Goal: Information Seeking & Learning: Learn about a topic

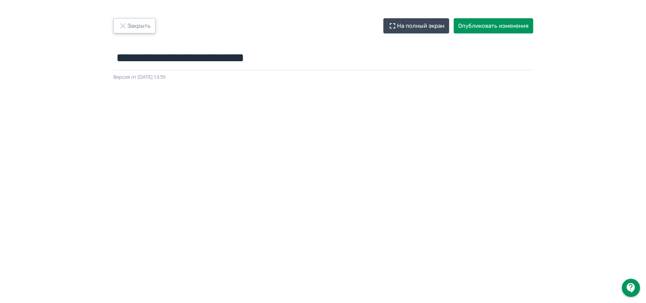
click at [140, 27] on button "Закрыть" at bounding box center [134, 25] width 42 height 15
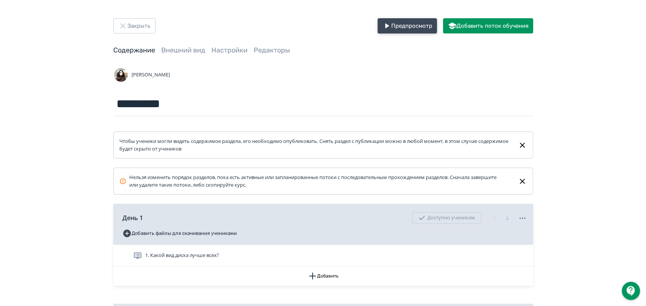
click at [390, 31] on button "Предпросмотр" at bounding box center [406, 25] width 59 height 15
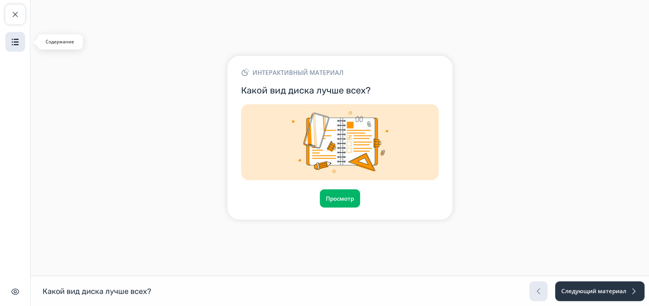
click at [17, 46] on img "button" at bounding box center [15, 41] width 9 height 9
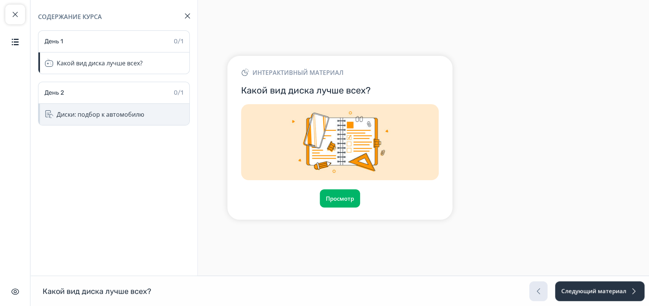
click at [100, 115] on div "Диски: подбор к автомобилю" at bounding box center [100, 114] width 87 height 9
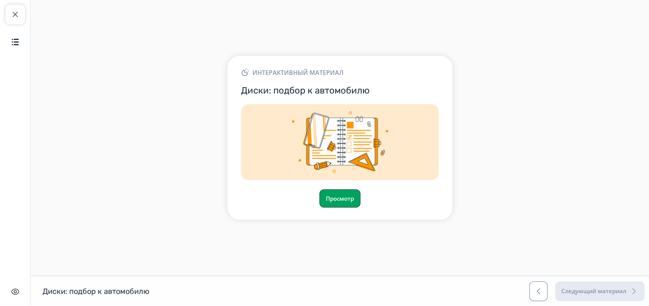
click at [334, 202] on button "Просмотр" at bounding box center [339, 198] width 41 height 18
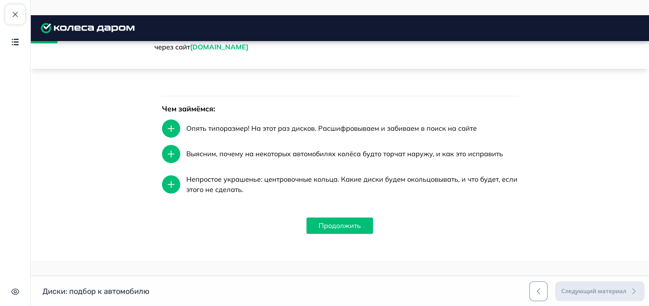
scroll to position [265, 0]
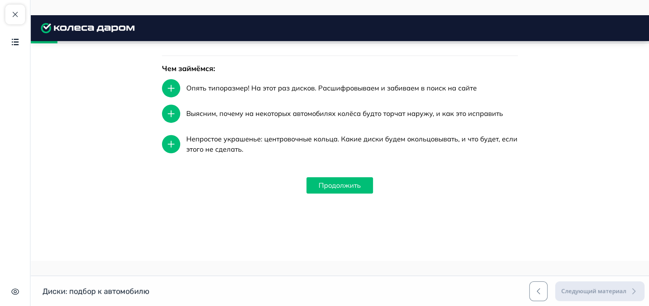
click at [345, 182] on button "Продолжить" at bounding box center [339, 185] width 67 height 16
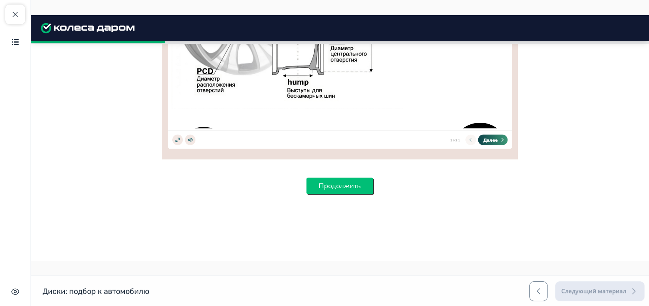
click at [337, 193] on button "Продолжить" at bounding box center [339, 185] width 67 height 16
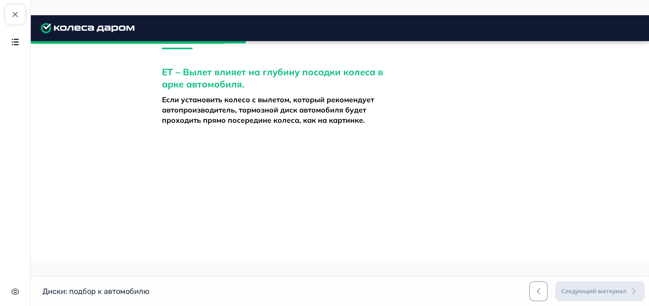
scroll to position [950, 0]
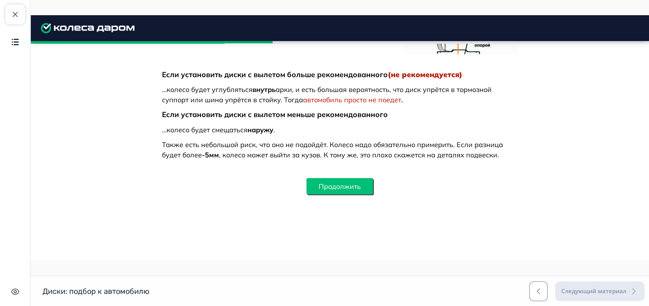
click at [368, 189] on button "Продолжить" at bounding box center [339, 186] width 67 height 16
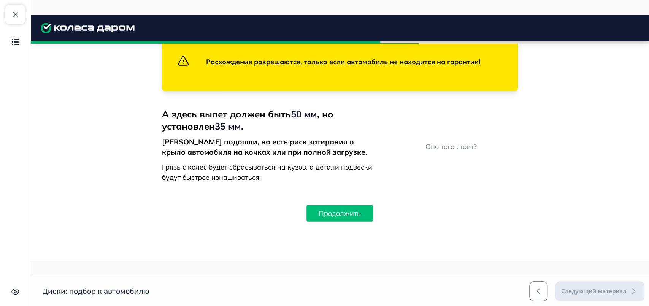
scroll to position [1376, 0]
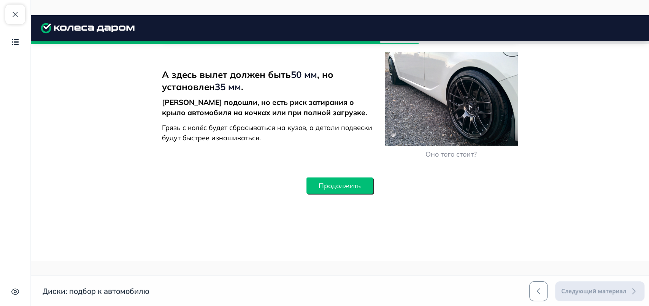
click at [355, 183] on button "Продолжить" at bounding box center [339, 185] width 67 height 16
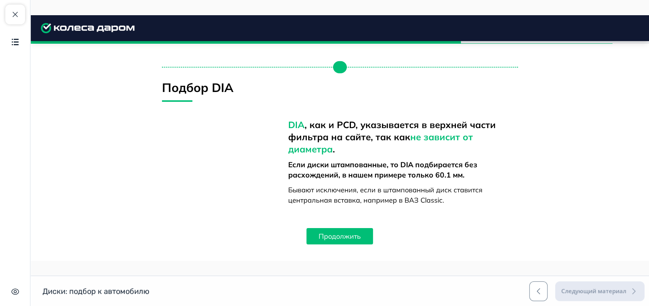
scroll to position [1594, 0]
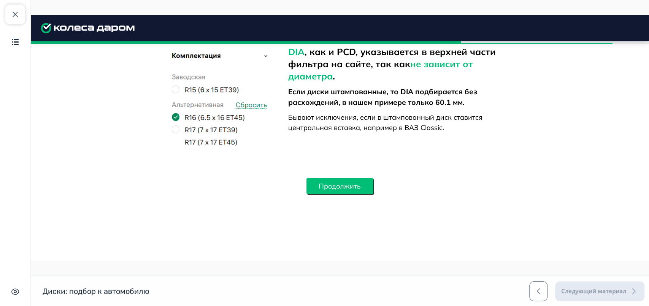
click at [358, 189] on button "Продолжить" at bounding box center [339, 186] width 67 height 16
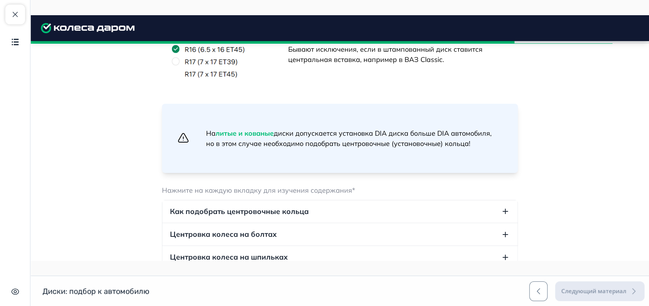
scroll to position [1763, 0]
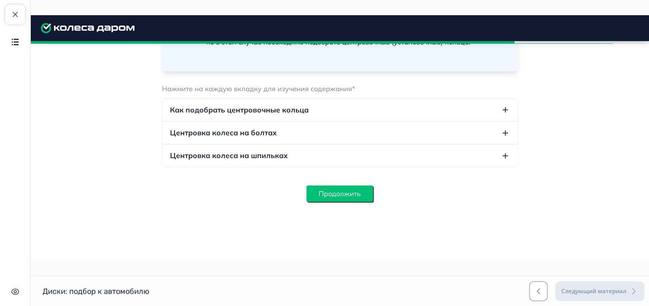
click at [335, 192] on button "Продолжить" at bounding box center [339, 193] width 67 height 16
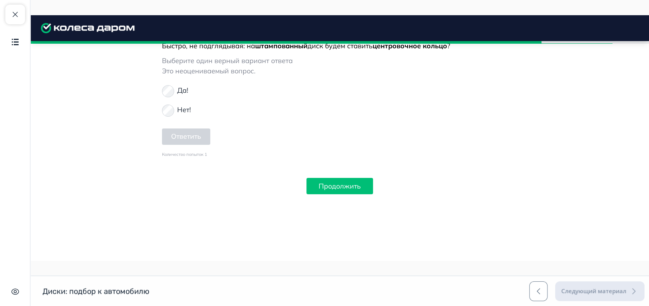
scroll to position [1801, 0]
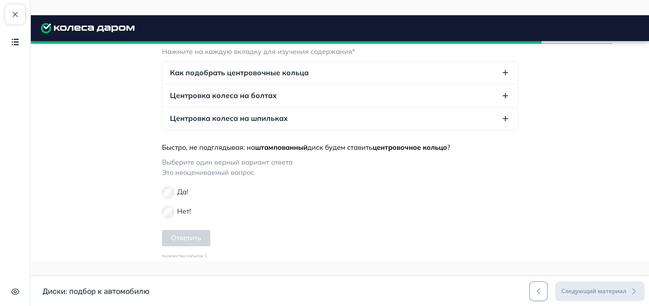
click at [178, 210] on p "Нет!" at bounding box center [184, 211] width 14 height 10
click at [206, 237] on button "Ответить" at bounding box center [186, 238] width 48 height 16
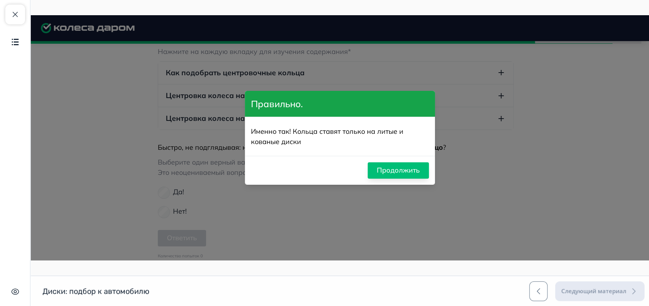
click at [405, 171] on button "Продолжить" at bounding box center [398, 170] width 61 height 16
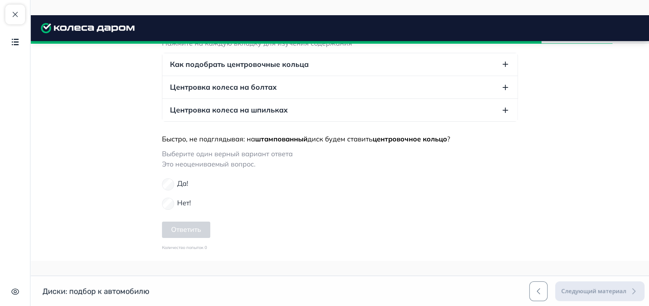
scroll to position [1902, 0]
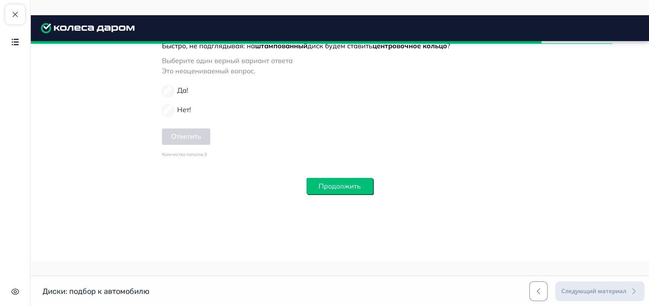
click at [346, 178] on button "Продолжить" at bounding box center [339, 186] width 67 height 16
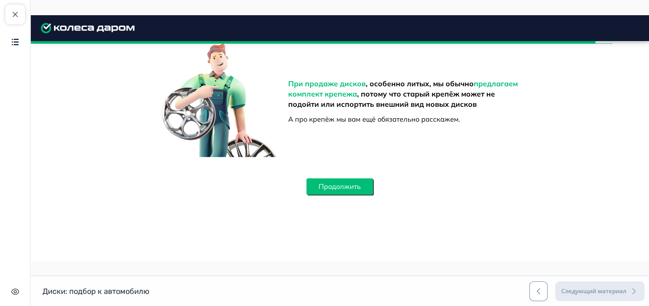
click at [339, 187] on button "Продолжить" at bounding box center [339, 186] width 67 height 16
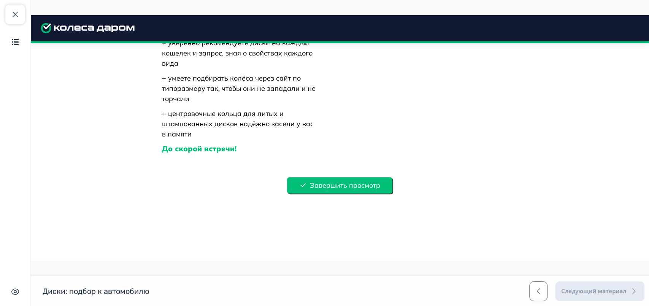
scroll to position [2318, 0]
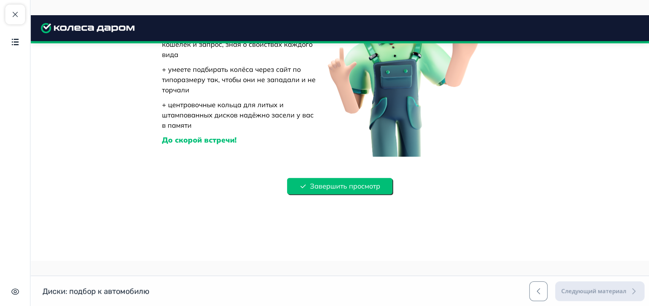
click at [346, 187] on button "Завершить просмотр" at bounding box center [339, 186] width 105 height 16
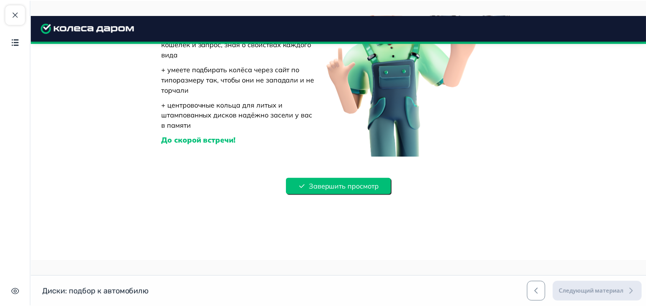
scroll to position [103, 0]
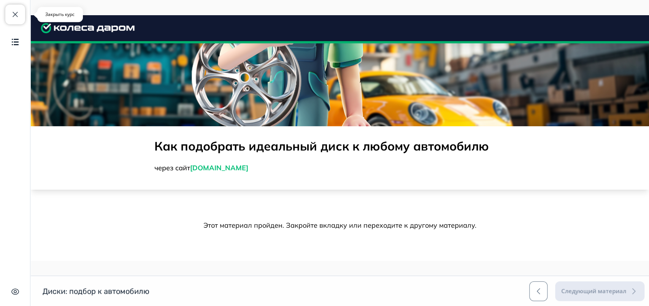
click at [14, 22] on button "Закрыть курс" at bounding box center [15, 15] width 20 height 20
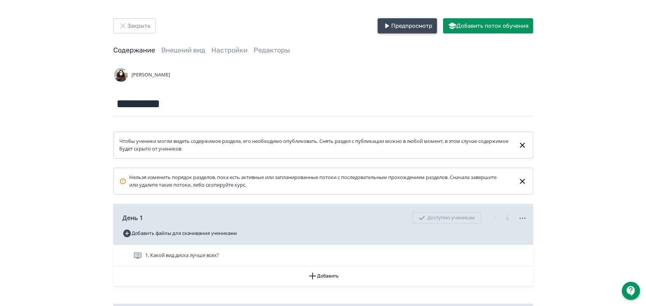
click at [415, 27] on button "Предпросмотр" at bounding box center [406, 25] width 59 height 15
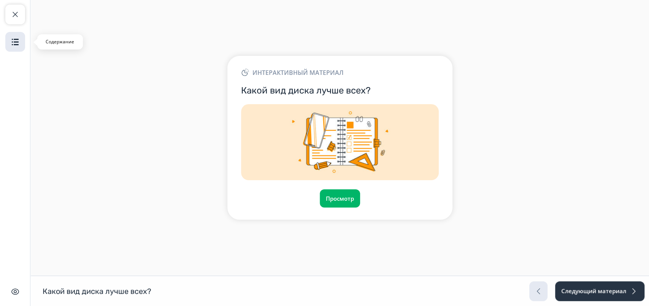
click at [21, 40] on button "Содержание" at bounding box center [15, 42] width 20 height 20
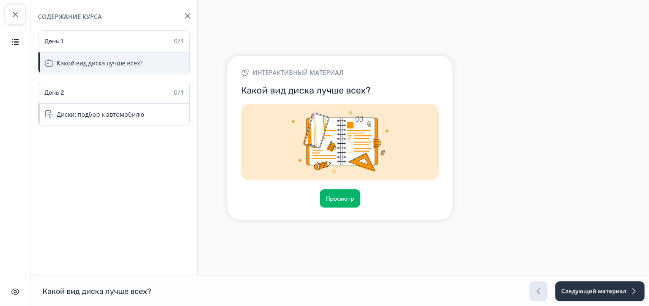
click at [106, 62] on div "Какой вид диска лучше всех?" at bounding box center [100, 63] width 86 height 9
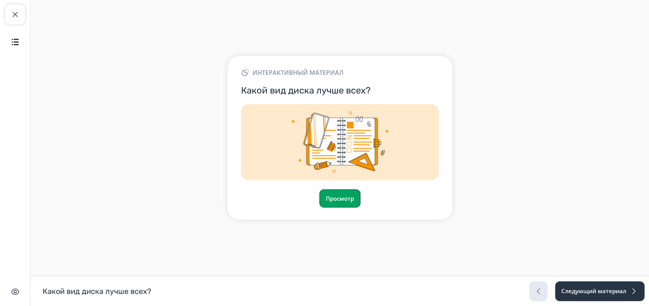
click at [336, 195] on button "Просмотр" at bounding box center [339, 198] width 41 height 18
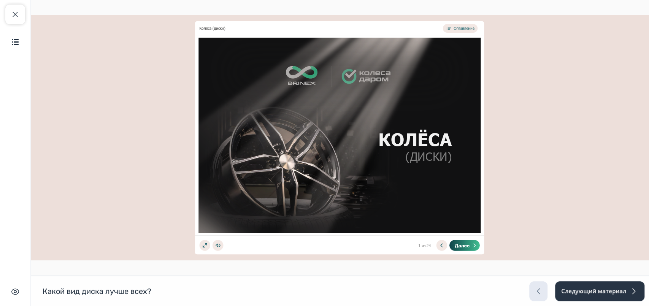
click at [472, 247] on button "Далее" at bounding box center [464, 245] width 30 height 11
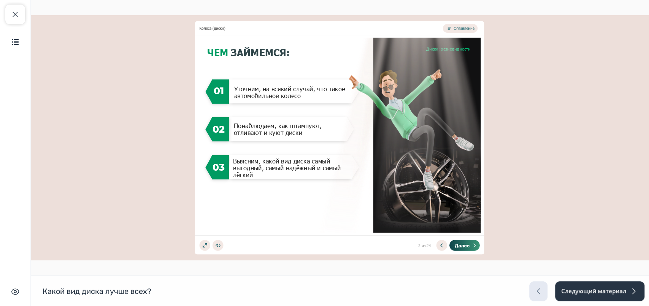
click at [472, 246] on icon at bounding box center [473, 244] width 5 height 5
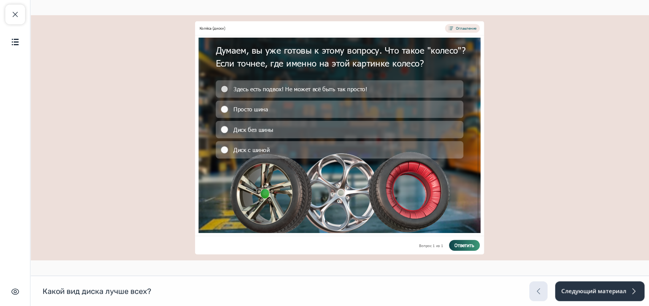
click at [417, 94] on div "Здесь есть подвох! Не может всё быть так просто!" at bounding box center [338, 88] width 247 height 17
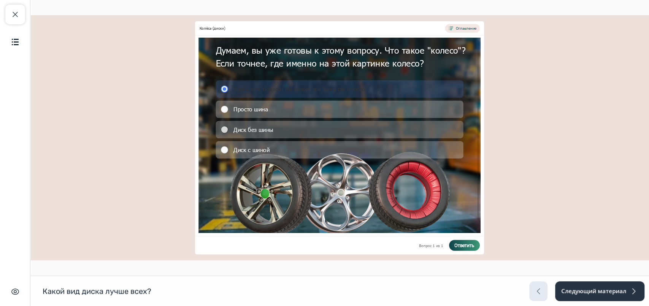
click at [356, 125] on div "Диск без шины" at bounding box center [338, 128] width 247 height 17
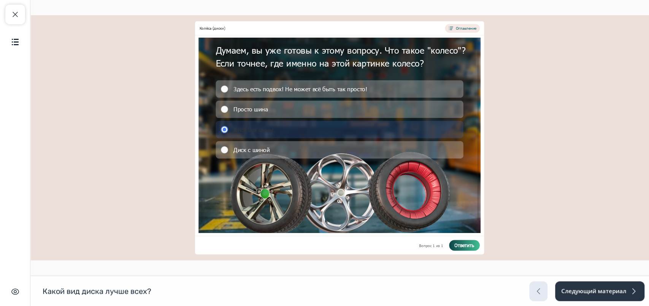
drag, startPoint x: 464, startPoint y: 249, endPoint x: 466, endPoint y: 245, distance: 4.2
click at [465, 247] on button "Ответить" at bounding box center [464, 245] width 31 height 11
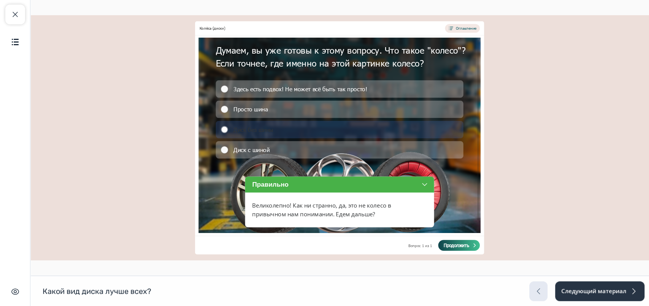
click at [473, 244] on icon at bounding box center [473, 244] width 5 height 5
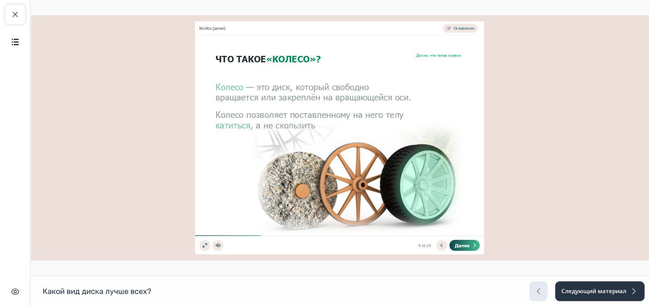
click at [473, 244] on icon at bounding box center [473, 244] width 5 height 5
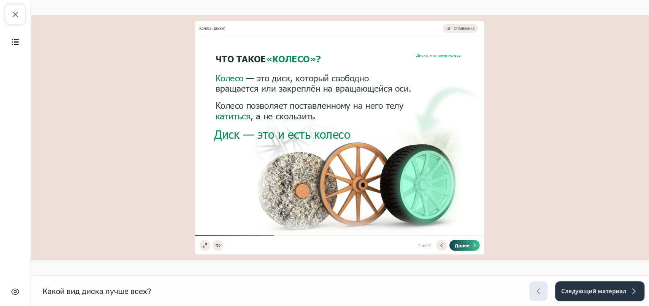
click at [473, 244] on icon at bounding box center [473, 244] width 5 height 5
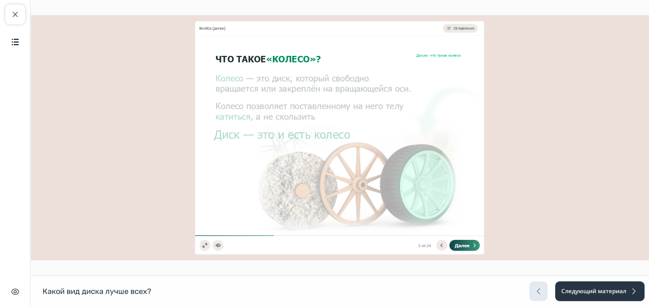
click at [473, 244] on icon at bounding box center [473, 244] width 5 height 5
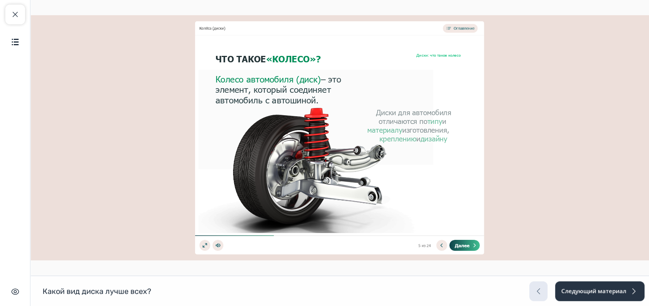
click at [473, 244] on icon at bounding box center [473, 244] width 5 height 5
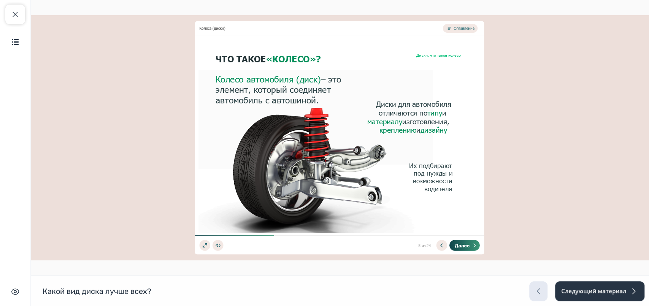
click at [473, 244] on icon at bounding box center [473, 244] width 5 height 5
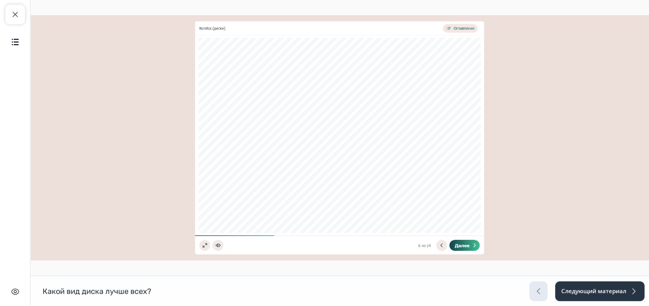
click at [473, 244] on icon at bounding box center [473, 244] width 5 height 5
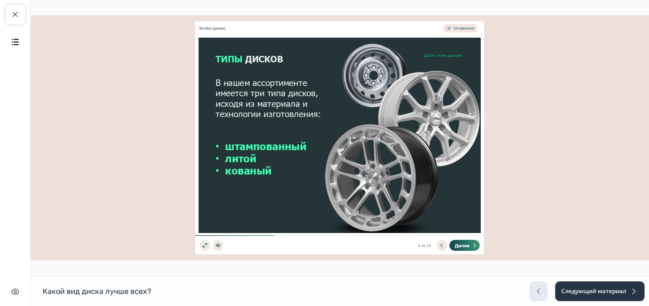
click at [473, 244] on icon at bounding box center [473, 244] width 5 height 5
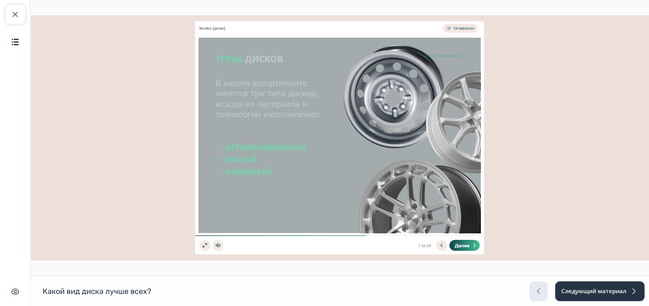
click at [473, 244] on icon at bounding box center [473, 244] width 5 height 5
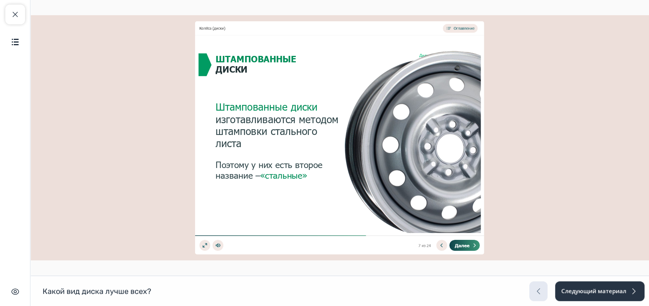
click at [473, 244] on icon at bounding box center [473, 244] width 5 height 5
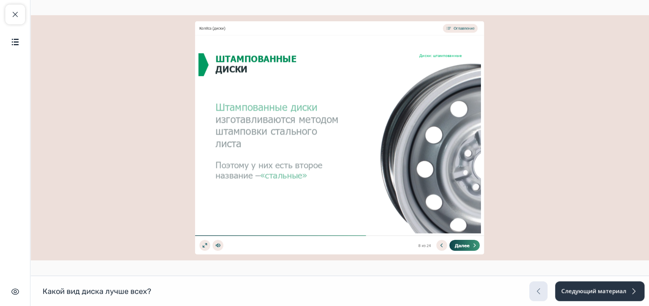
click at [473, 244] on icon at bounding box center [473, 244] width 5 height 5
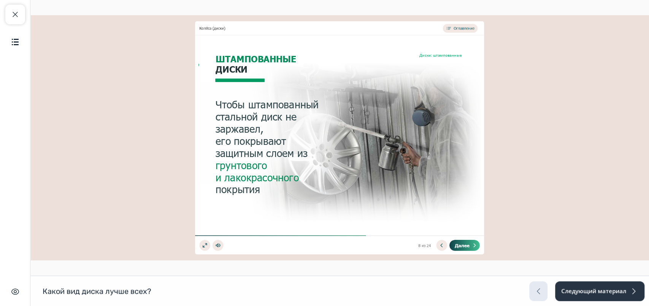
click at [473, 244] on icon at bounding box center [473, 244] width 5 height 5
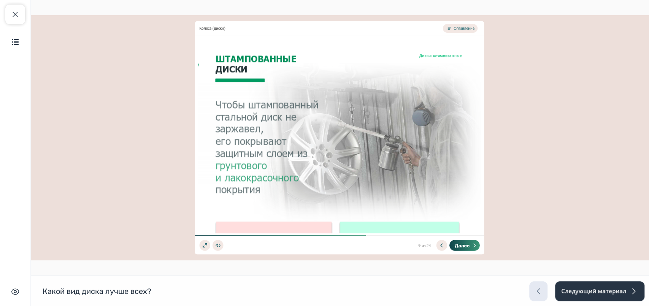
click at [473, 244] on icon at bounding box center [473, 244] width 5 height 5
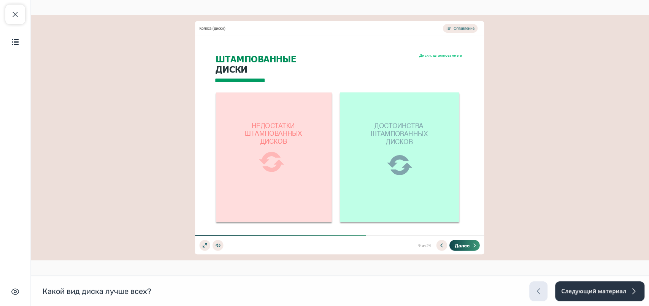
click at [473, 244] on icon at bounding box center [473, 244] width 5 height 5
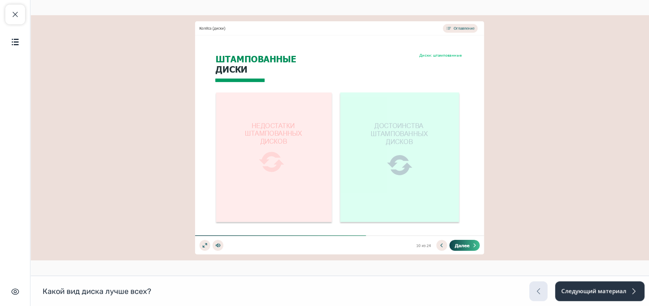
click at [473, 244] on icon at bounding box center [473, 244] width 5 height 5
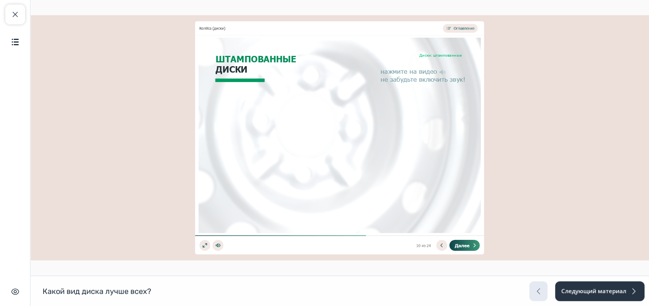
click at [473, 244] on icon at bounding box center [473, 244] width 5 height 5
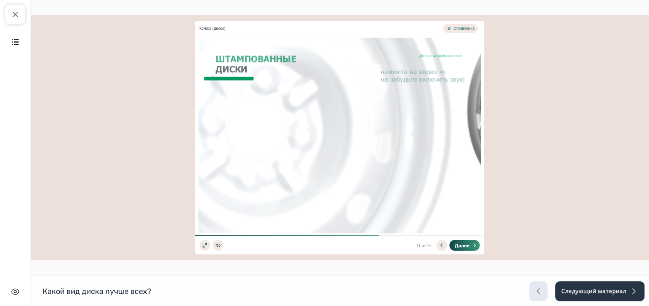
click at [473, 244] on icon at bounding box center [473, 244] width 5 height 5
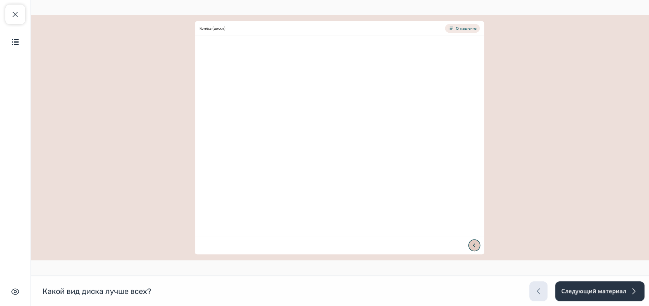
click at [473, 244] on icon at bounding box center [473, 244] width 5 height 5
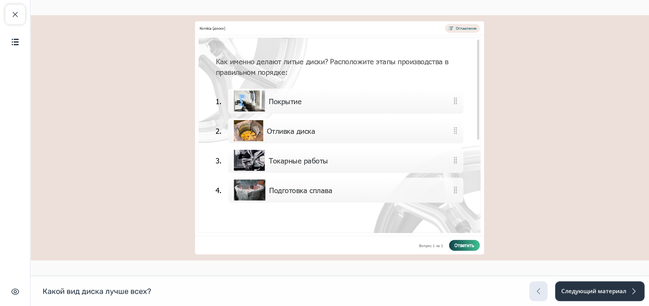
click at [473, 244] on span "Ответить" at bounding box center [464, 244] width 20 height 5
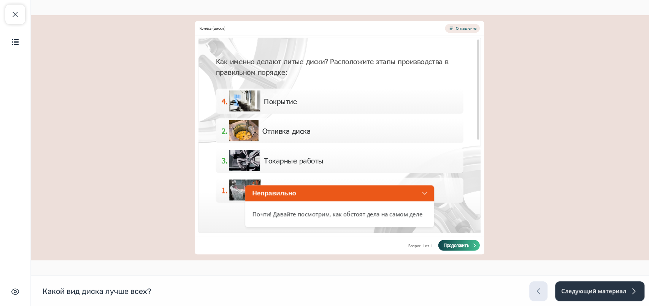
click at [473, 244] on icon at bounding box center [473, 244] width 5 height 5
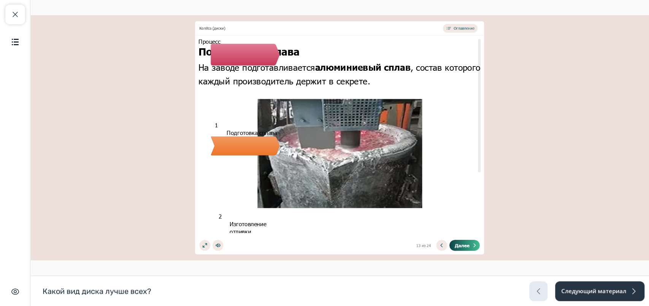
click at [474, 240] on button "Далее" at bounding box center [464, 245] width 30 height 11
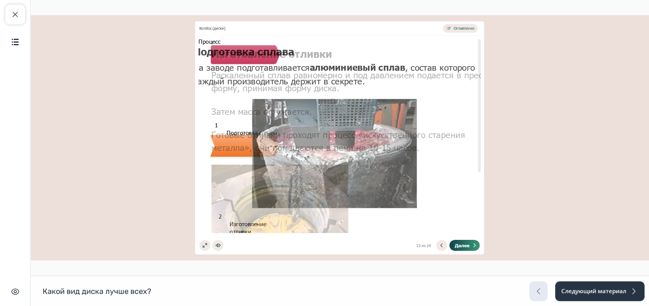
click at [474, 240] on button "Далее" at bounding box center [464, 245] width 30 height 11
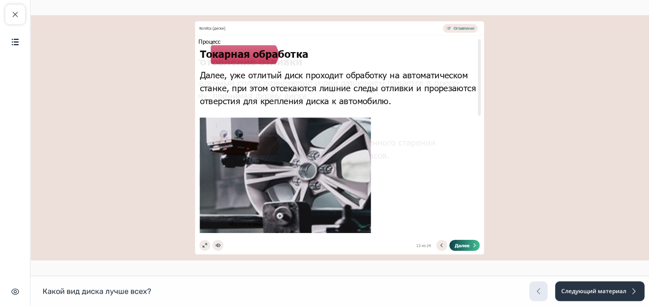
click at [472, 244] on icon at bounding box center [473, 244] width 5 height 5
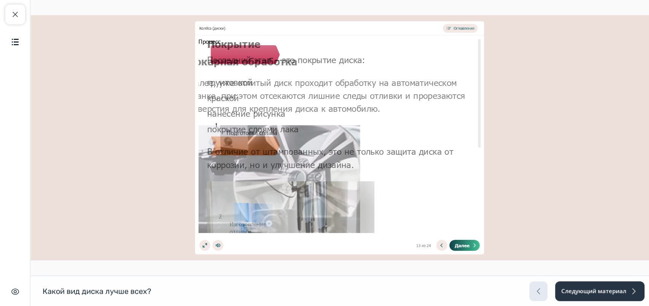
click at [472, 244] on icon at bounding box center [473, 244] width 5 height 5
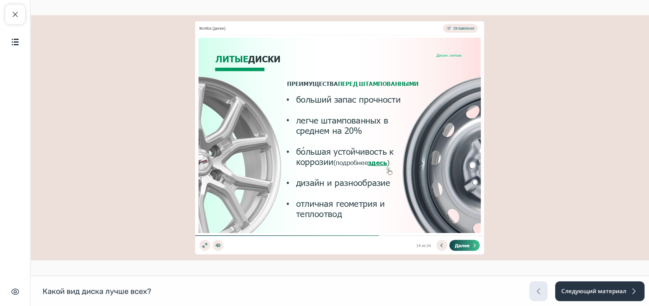
click at [472, 244] on icon at bounding box center [473, 244] width 5 height 5
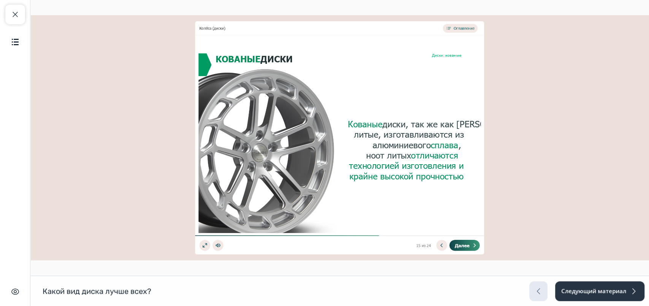
click at [472, 244] on icon at bounding box center [473, 244] width 5 height 5
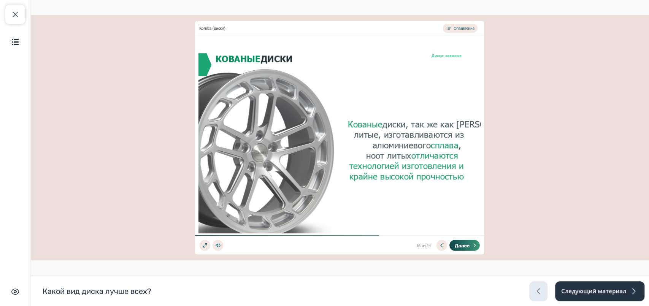
click at [472, 244] on icon at bounding box center [473, 244] width 5 height 5
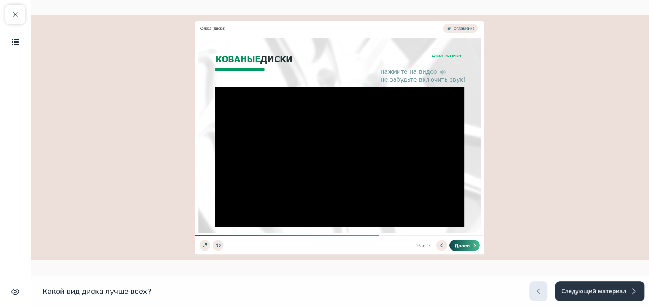
click at [472, 244] on icon at bounding box center [473, 244] width 5 height 5
click at [472, 245] on icon at bounding box center [473, 244] width 5 height 5
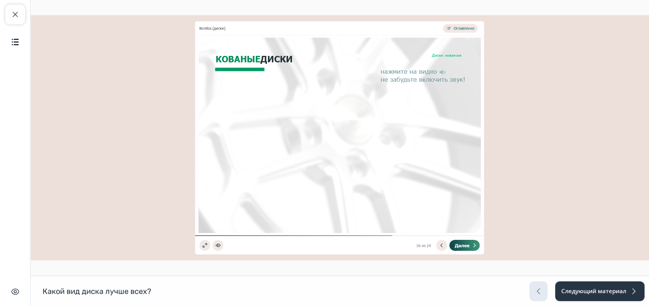
click at [472, 245] on icon at bounding box center [473, 244] width 5 height 5
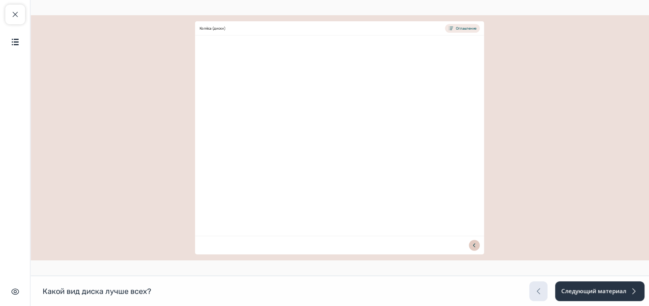
click at [472, 245] on icon at bounding box center [473, 244] width 5 height 5
click at [472, 245] on div "Вопрос NaN из NaN Ответить Продолжить Ещё раз Далее Начать тест Смотреть резуль…" at bounding box center [473, 245] width 14 height 11
click at [30, 15] on span "Ответить" at bounding box center [30, 15] width 0 height 0
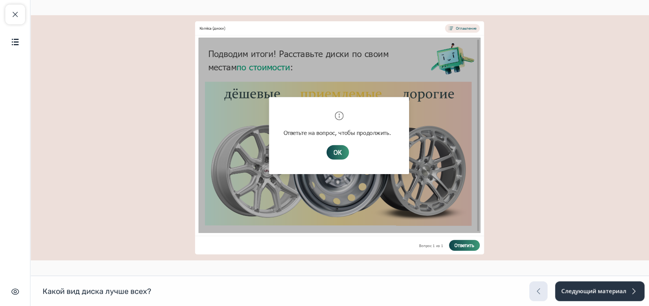
click at [472, 245] on div "Список вопросов Колёса (диски) Оглавление Подводим итоги! Расставьте диски по с…" at bounding box center [339, 137] width 289 height 233
click at [473, 246] on div "Список вопросов Колёса (диски) Оглавление Подводим итоги! Расставьте диски по с…" at bounding box center [339, 137] width 289 height 233
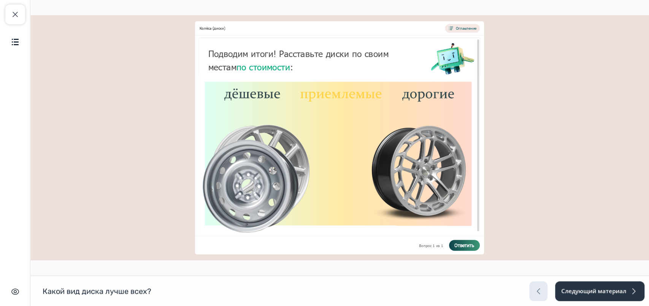
drag, startPoint x: 324, startPoint y: 165, endPoint x: 198, endPoint y: 193, distance: 128.7
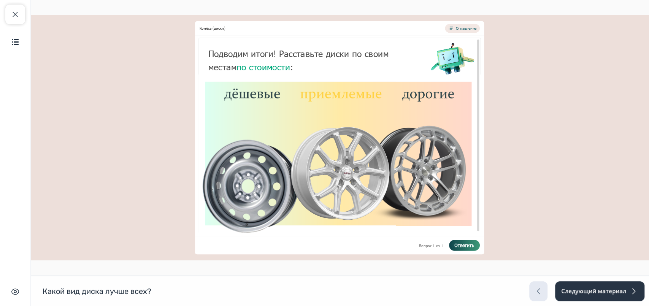
drag, startPoint x: 295, startPoint y: 133, endPoint x: 390, endPoint y: 134, distance: 95.0
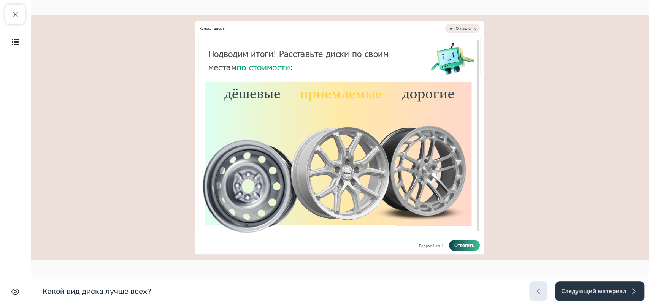
click at [468, 246] on span "Ответить" at bounding box center [464, 244] width 20 height 5
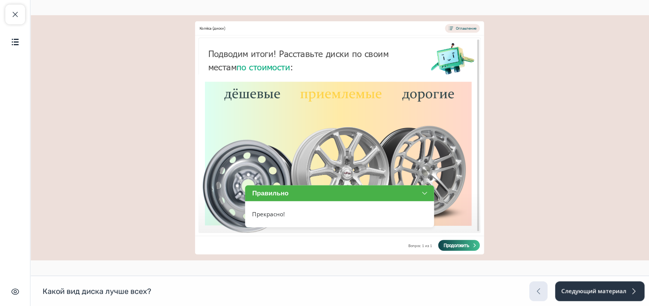
click at [471, 246] on button "Продолжить" at bounding box center [458, 245] width 41 height 11
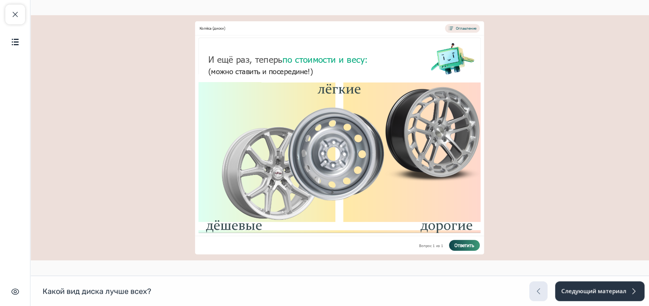
drag, startPoint x: 369, startPoint y: 171, endPoint x: 319, endPoint y: 124, distance: 68.3
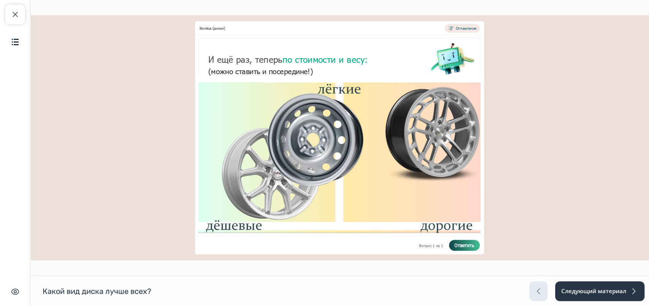
click at [465, 242] on span "Ответить" at bounding box center [464, 244] width 20 height 5
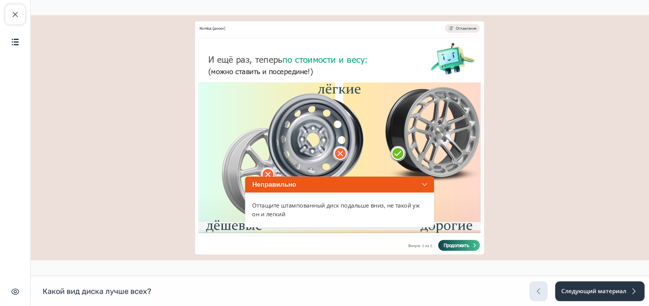
click at [475, 248] on button "Продолжить" at bounding box center [458, 245] width 41 height 11
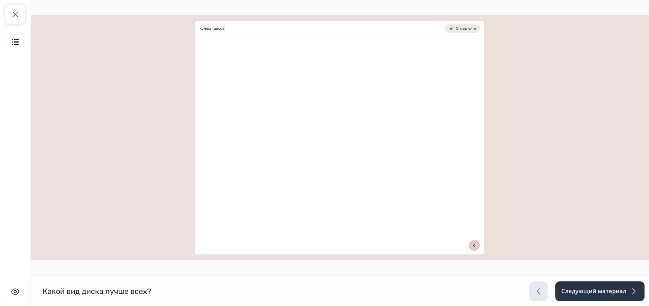
click at [475, 248] on button at bounding box center [474, 245] width 11 height 11
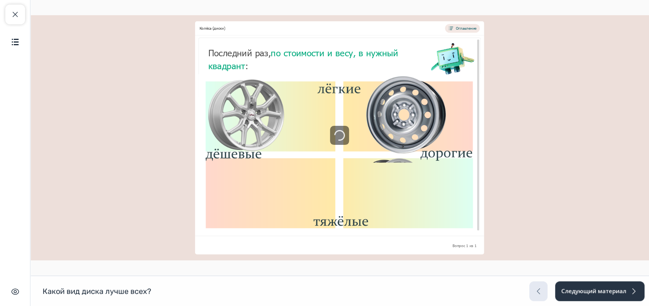
click at [475, 248] on div "Вопрос 1 из 1 Ответить Продолжить Ещё раз Далее Начать тест Смотреть результаты…" at bounding box center [465, 244] width 30 height 5
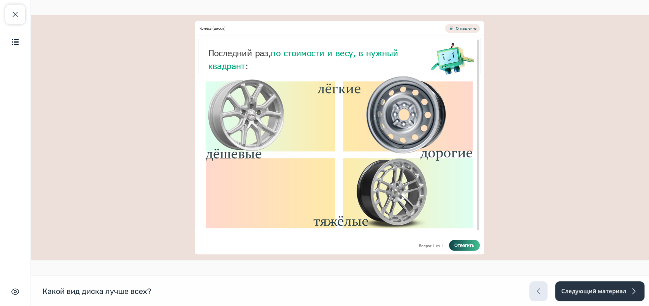
click at [475, 249] on button "Ответить" at bounding box center [464, 245] width 31 height 11
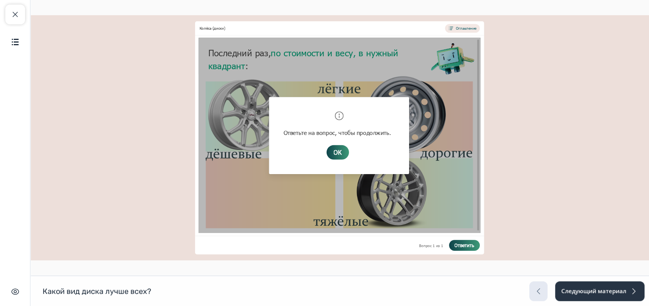
click at [475, 249] on div "Список вопросов Колёса (диски) Оглавление Последний раз, по стоимости и весу, в…" at bounding box center [339, 137] width 289 height 233
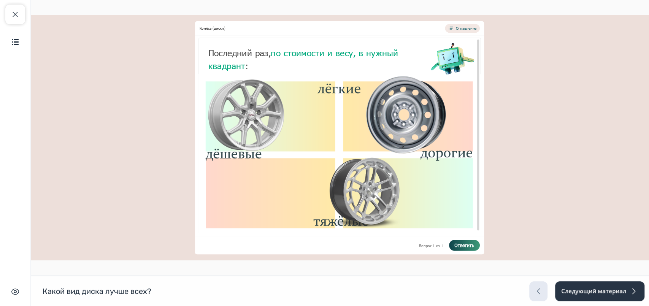
drag, startPoint x: 395, startPoint y: 196, endPoint x: 356, endPoint y: 219, distance: 45.0
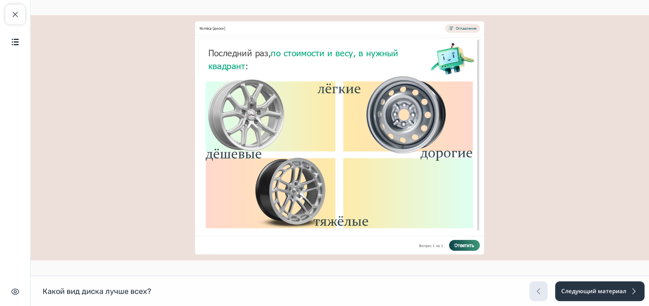
drag, startPoint x: 478, startPoint y: 237, endPoint x: 469, endPoint y: 244, distance: 11.9
click at [479, 242] on div "Пропустить Завершить К результатам Смотреть результаты Сбросить Набрано баллов:…" at bounding box center [339, 245] width 289 height 19
click at [467, 244] on span "Ответить" at bounding box center [464, 244] width 20 height 5
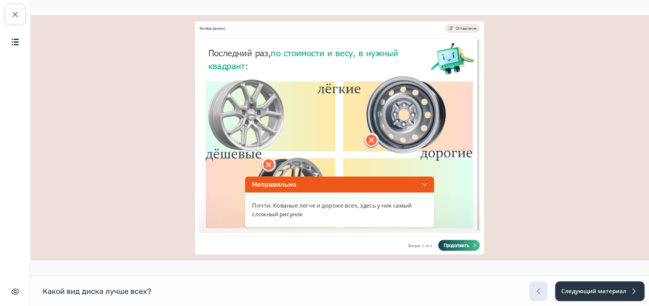
click at [468, 247] on span "Продолжить" at bounding box center [457, 244] width 26 height 5
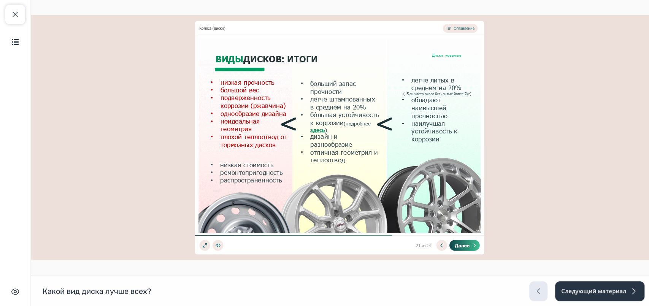
click at [468, 246] on span "Далее" at bounding box center [462, 244] width 15 height 5
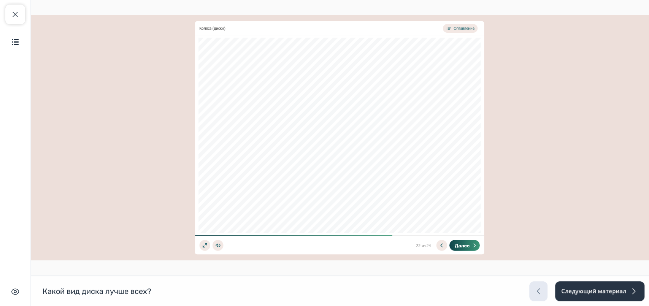
click at [468, 246] on span "Далее" at bounding box center [462, 244] width 15 height 5
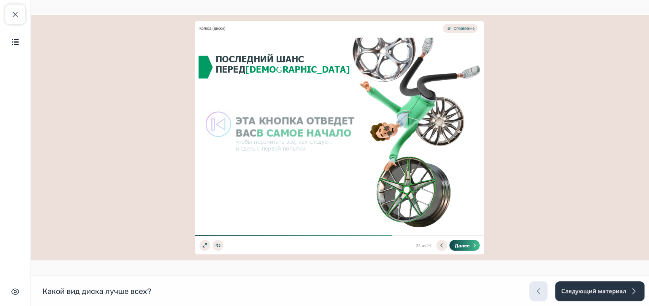
click at [468, 246] on span "Далее" at bounding box center [462, 244] width 15 height 5
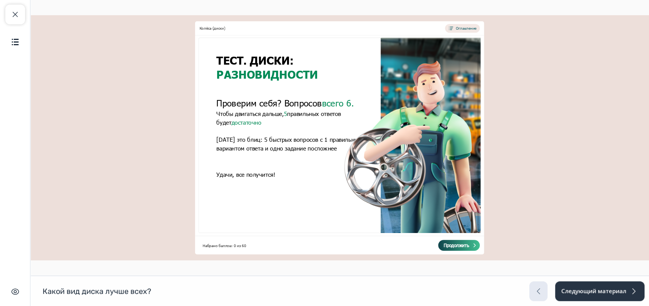
click at [472, 246] on icon at bounding box center [473, 244] width 5 height 5
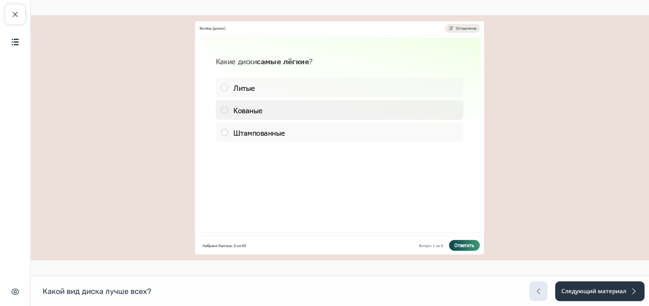
click at [353, 106] on div "Кованые" at bounding box center [338, 109] width 247 height 19
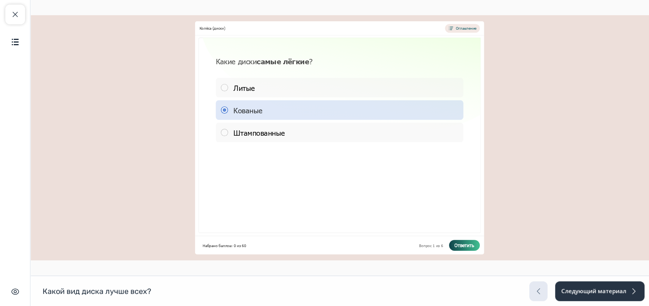
click at [465, 244] on span "Ответить" at bounding box center [464, 244] width 20 height 5
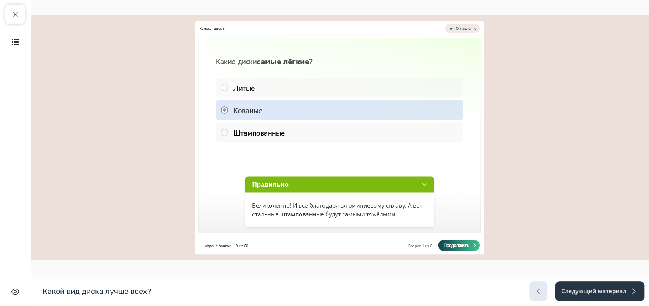
click at [465, 244] on span "Продолжить" at bounding box center [457, 244] width 26 height 5
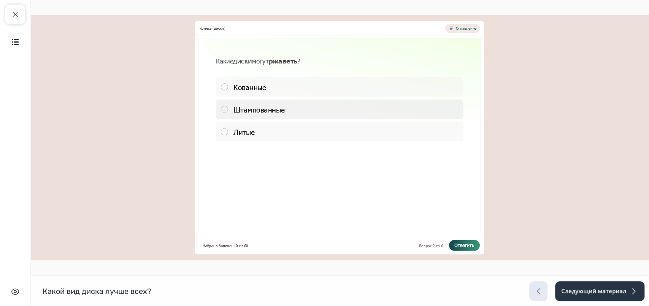
click at [280, 105] on span "Штампованные" at bounding box center [258, 110] width 51 height 10
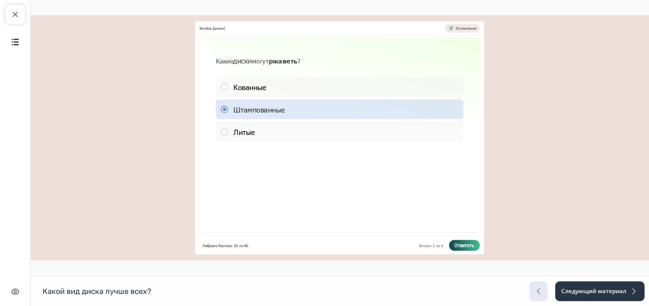
click at [460, 246] on span "Ответить" at bounding box center [464, 244] width 20 height 5
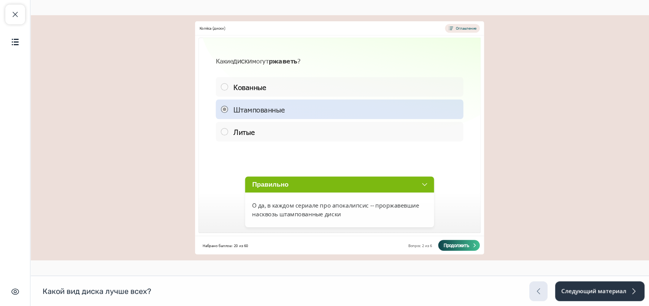
click at [460, 246] on span "Продолжить" at bounding box center [457, 244] width 26 height 5
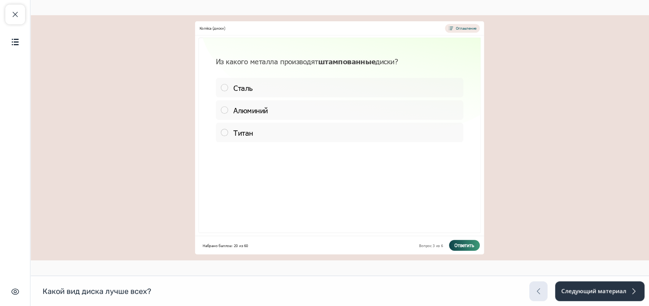
click at [275, 77] on div "[PERSON_NAME]" at bounding box center [339, 109] width 256 height 71
click at [275, 80] on div "Сталь" at bounding box center [338, 87] width 247 height 19
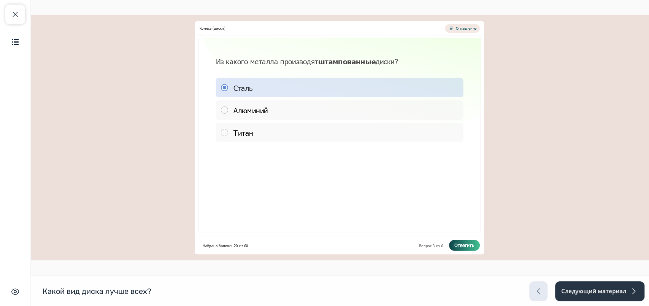
click at [460, 246] on span "Ответить" at bounding box center [464, 244] width 20 height 5
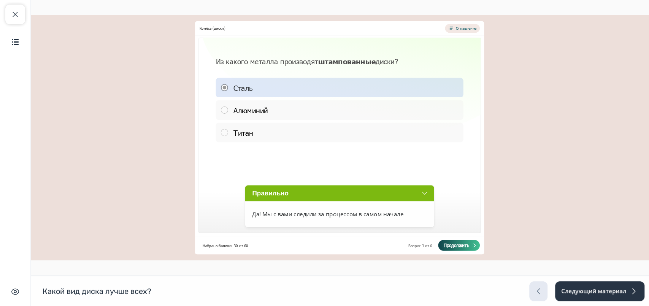
click at [477, 246] on button "Продолжить" at bounding box center [458, 245] width 41 height 11
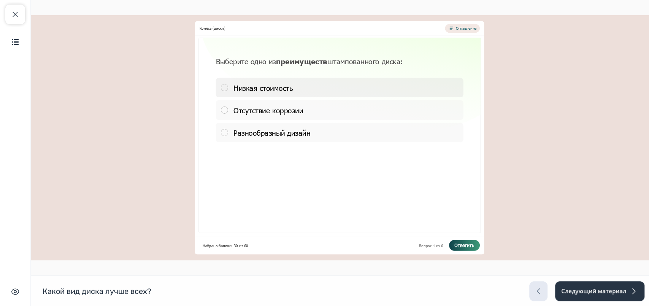
click at [289, 87] on span "Низкая стоимость" at bounding box center [262, 88] width 59 height 10
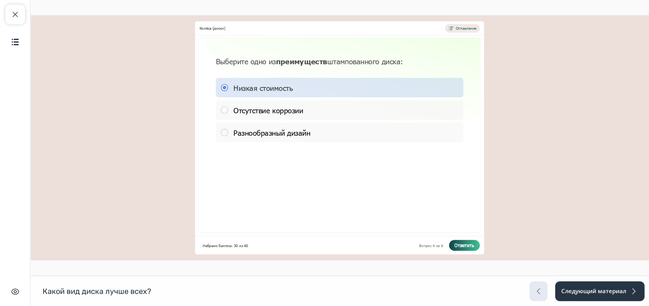
click at [456, 244] on span "Ответить" at bounding box center [464, 244] width 20 height 5
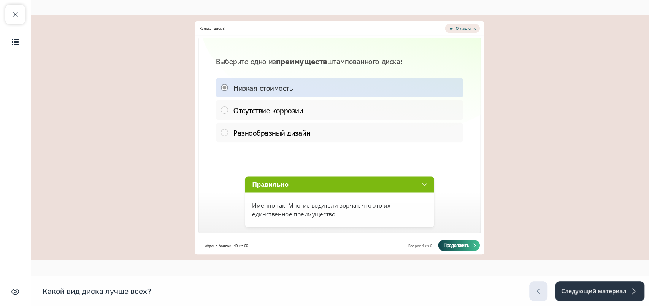
click at [456, 244] on span "Продолжить" at bounding box center [457, 244] width 26 height 5
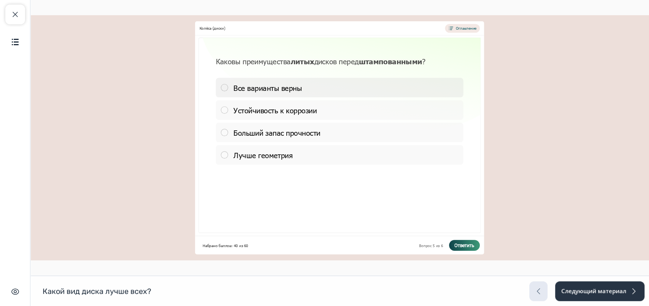
click at [337, 82] on div "Все варианты верны" at bounding box center [338, 87] width 247 height 19
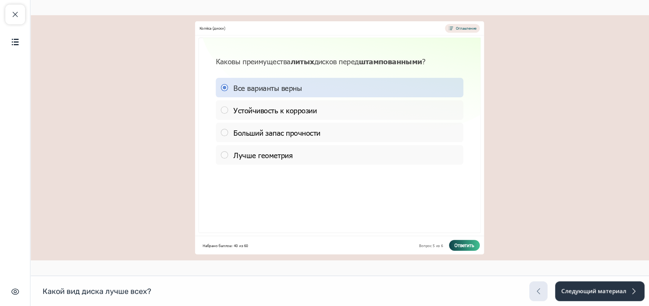
click at [456, 244] on span "Ответить" at bounding box center [464, 244] width 20 height 5
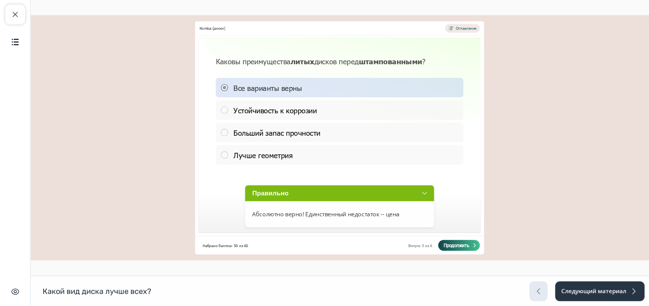
click at [465, 246] on span "Продолжить" at bounding box center [457, 244] width 26 height 5
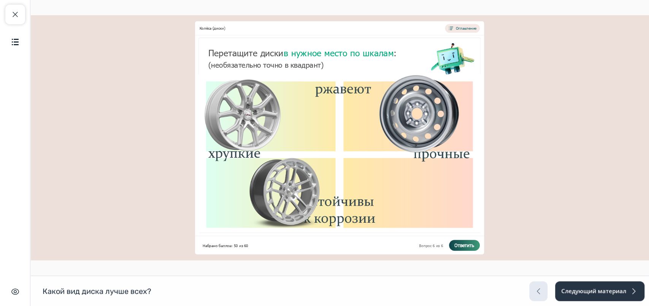
drag, startPoint x: 343, startPoint y: 158, endPoint x: 268, endPoint y: 207, distance: 89.0
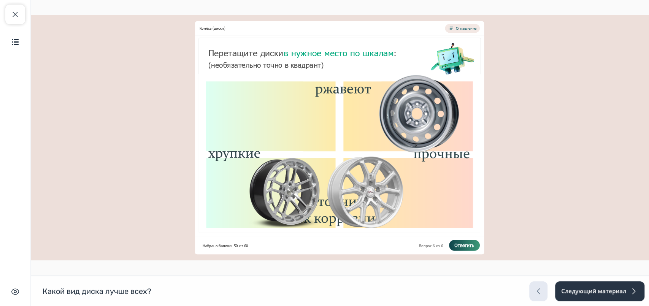
drag, startPoint x: 271, startPoint y: 109, endPoint x: 412, endPoint y: 200, distance: 167.4
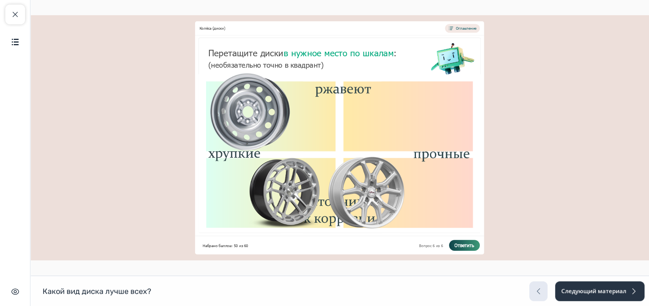
drag, startPoint x: 433, startPoint y: 108, endPoint x: 208, endPoint y: 106, distance: 225.0
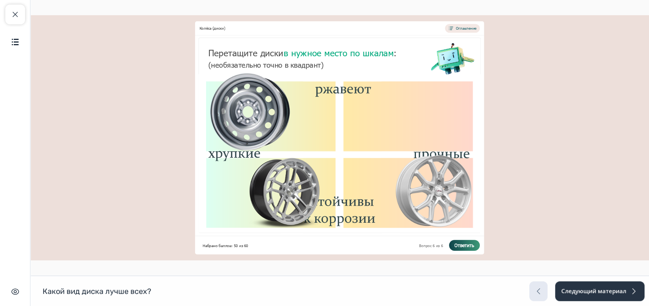
drag, startPoint x: 367, startPoint y: 198, endPoint x: 456, endPoint y: 196, distance: 88.6
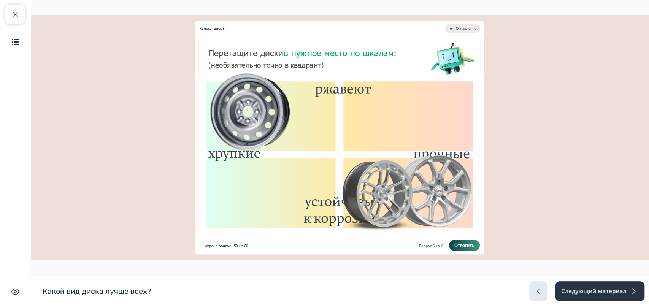
drag, startPoint x: 287, startPoint y: 193, endPoint x: 411, endPoint y: 196, distance: 124.7
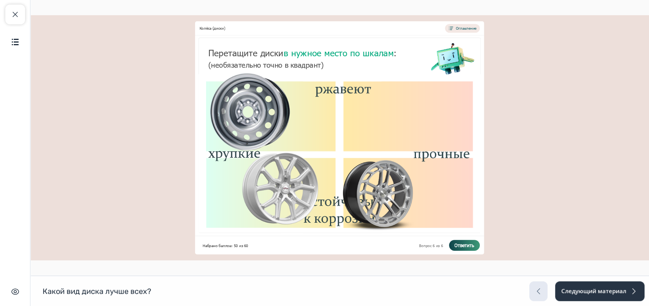
drag, startPoint x: 450, startPoint y: 189, endPoint x: 246, endPoint y: 185, distance: 204.1
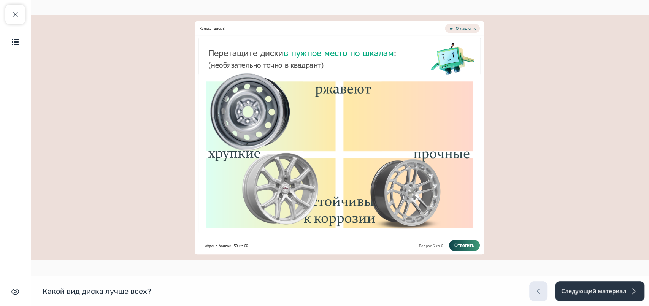
drag, startPoint x: 389, startPoint y: 183, endPoint x: 426, endPoint y: 182, distance: 36.5
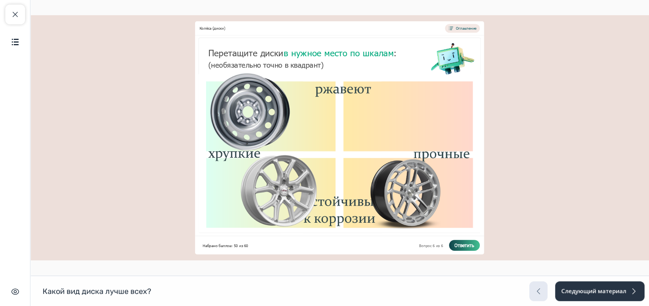
click at [461, 246] on span "Ответить" at bounding box center [464, 244] width 20 height 5
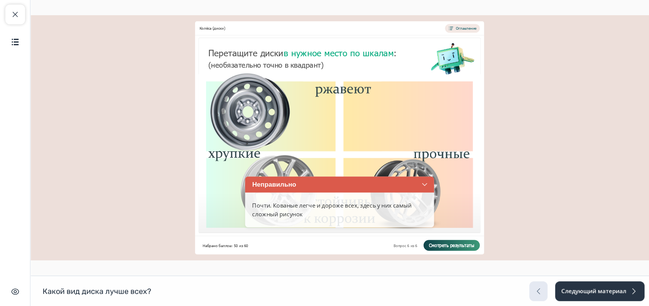
click at [451, 220] on div at bounding box center [430, 153] width 99 height 158
click at [469, 247] on span "Смотреть результаты" at bounding box center [451, 244] width 45 height 5
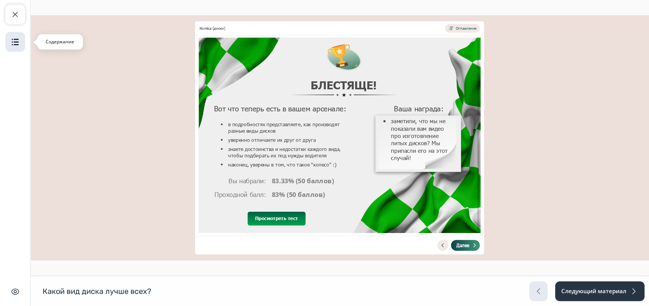
click at [15, 40] on img "button" at bounding box center [15, 41] width 9 height 9
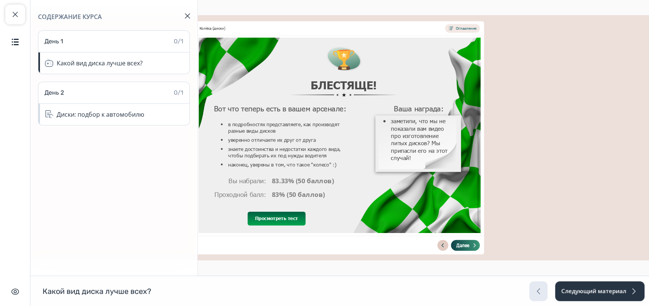
click at [440, 245] on icon at bounding box center [442, 244] width 5 height 5
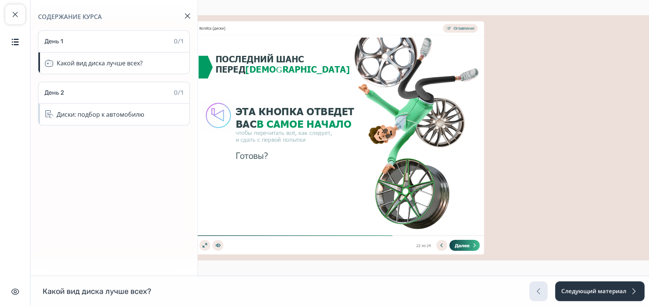
click at [468, 243] on span "Далее" at bounding box center [462, 244] width 15 height 5
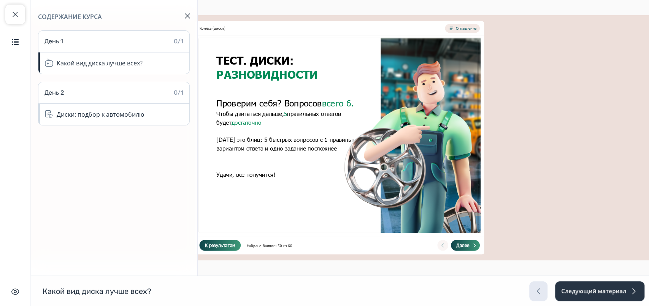
click at [495, 238] on div "Список вопросов Колёса (диски) Оглавление Проверим себя? Вопросов всего 6. Чтоб…" at bounding box center [339, 137] width 618 height 245
click at [468, 248] on button "Далее" at bounding box center [465, 245] width 29 height 11
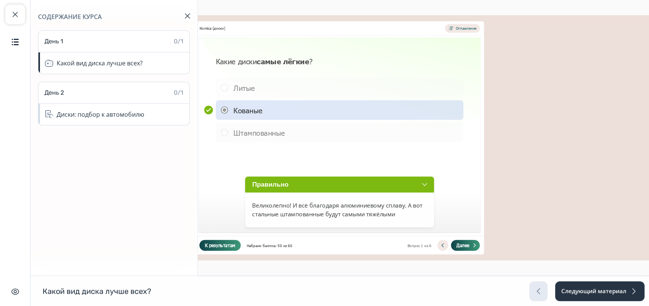
click at [471, 251] on div "Пропустить Завершить К результатам Смотреть результаты Сбросить Набрано баллов:…" at bounding box center [339, 245] width 289 height 19
click at [474, 251] on div "Пропустить Завершить К результатам Смотреть результаты Сбросить Набрано баллов:…" at bounding box center [339, 245] width 289 height 19
click at [474, 246] on icon at bounding box center [475, 245] width 2 height 3
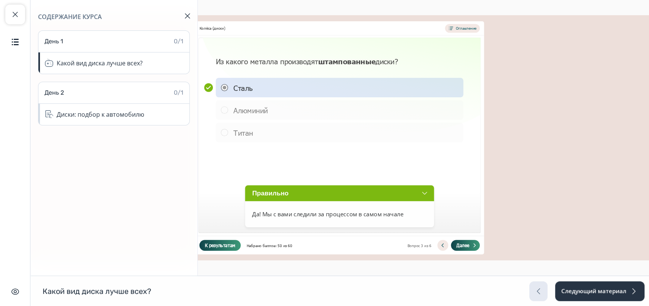
click at [474, 246] on icon at bounding box center [475, 245] width 2 height 3
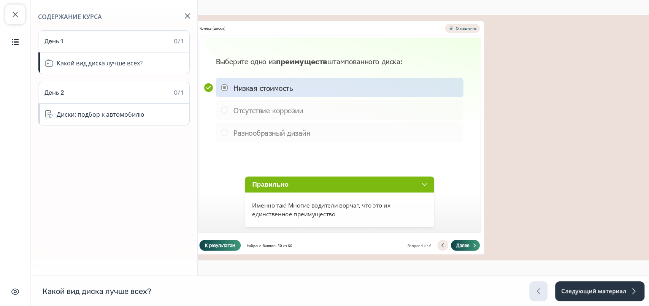
click at [474, 246] on icon at bounding box center [475, 245] width 2 height 3
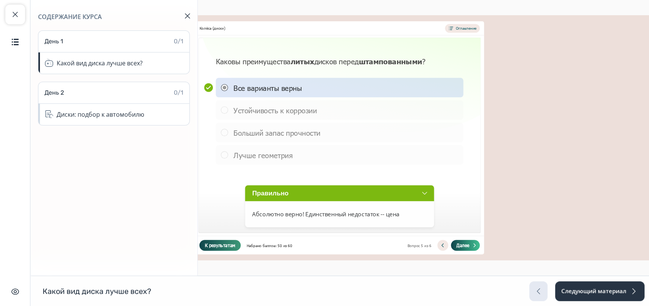
click at [474, 246] on icon at bounding box center [475, 245] width 2 height 3
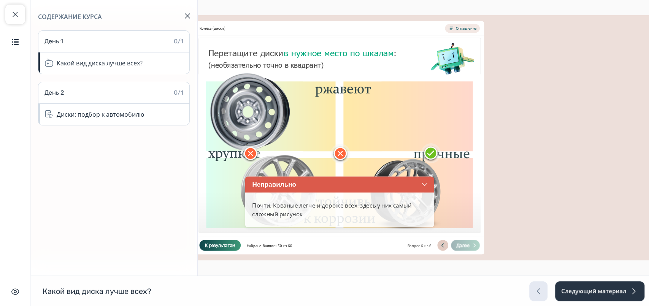
click at [441, 248] on button at bounding box center [442, 245] width 11 height 11
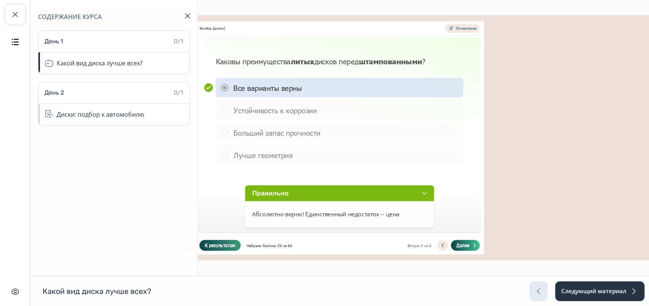
click at [456, 246] on span "Далее" at bounding box center [462, 244] width 13 height 5
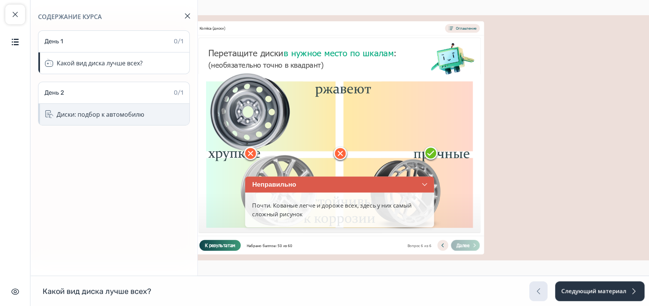
click at [87, 119] on div "Диски: подбор к автомобилю" at bounding box center [113, 114] width 151 height 21
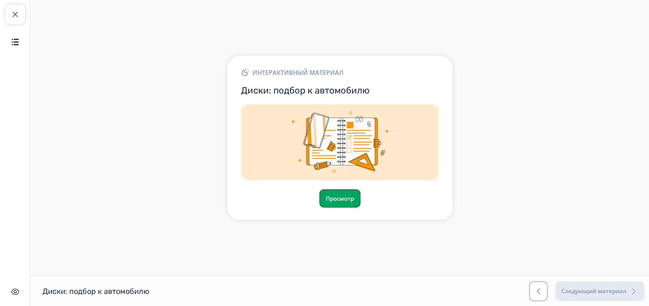
click at [330, 196] on button "Просмотр" at bounding box center [339, 198] width 41 height 18
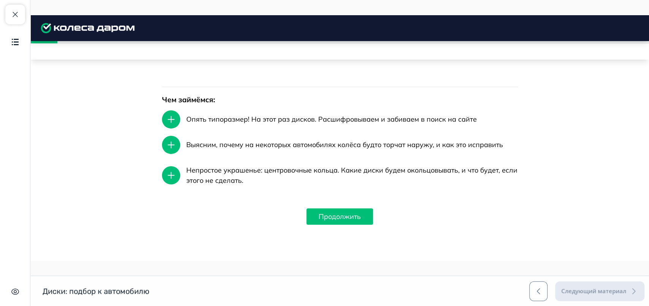
scroll to position [265, 0]
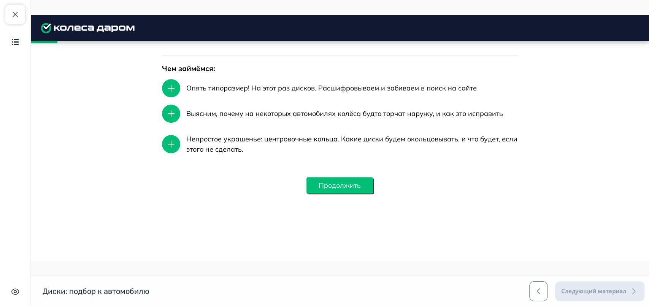
click at [353, 187] on button "Продолжить" at bounding box center [339, 185] width 67 height 16
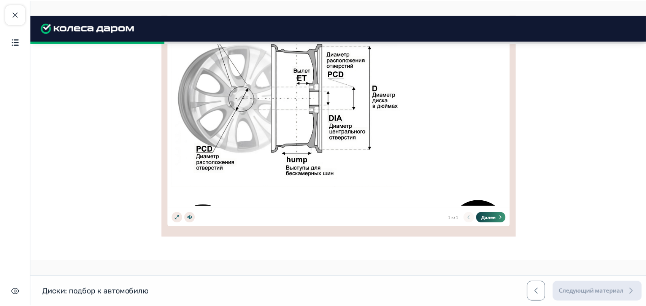
scroll to position [658, 0]
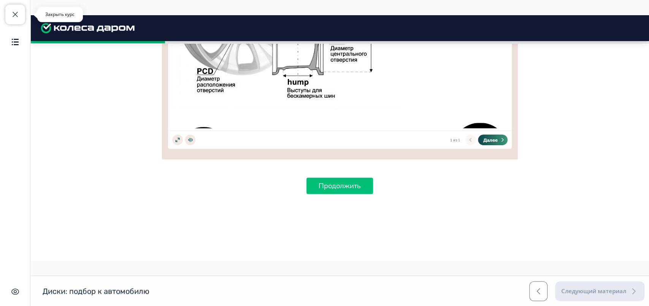
click at [14, 13] on span "button" at bounding box center [15, 14] width 9 height 9
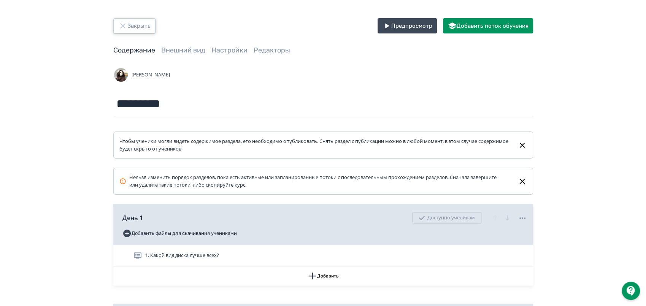
click at [137, 24] on button "Закрыть" at bounding box center [134, 25] width 42 height 15
